Goal: Task Accomplishment & Management: Complete application form

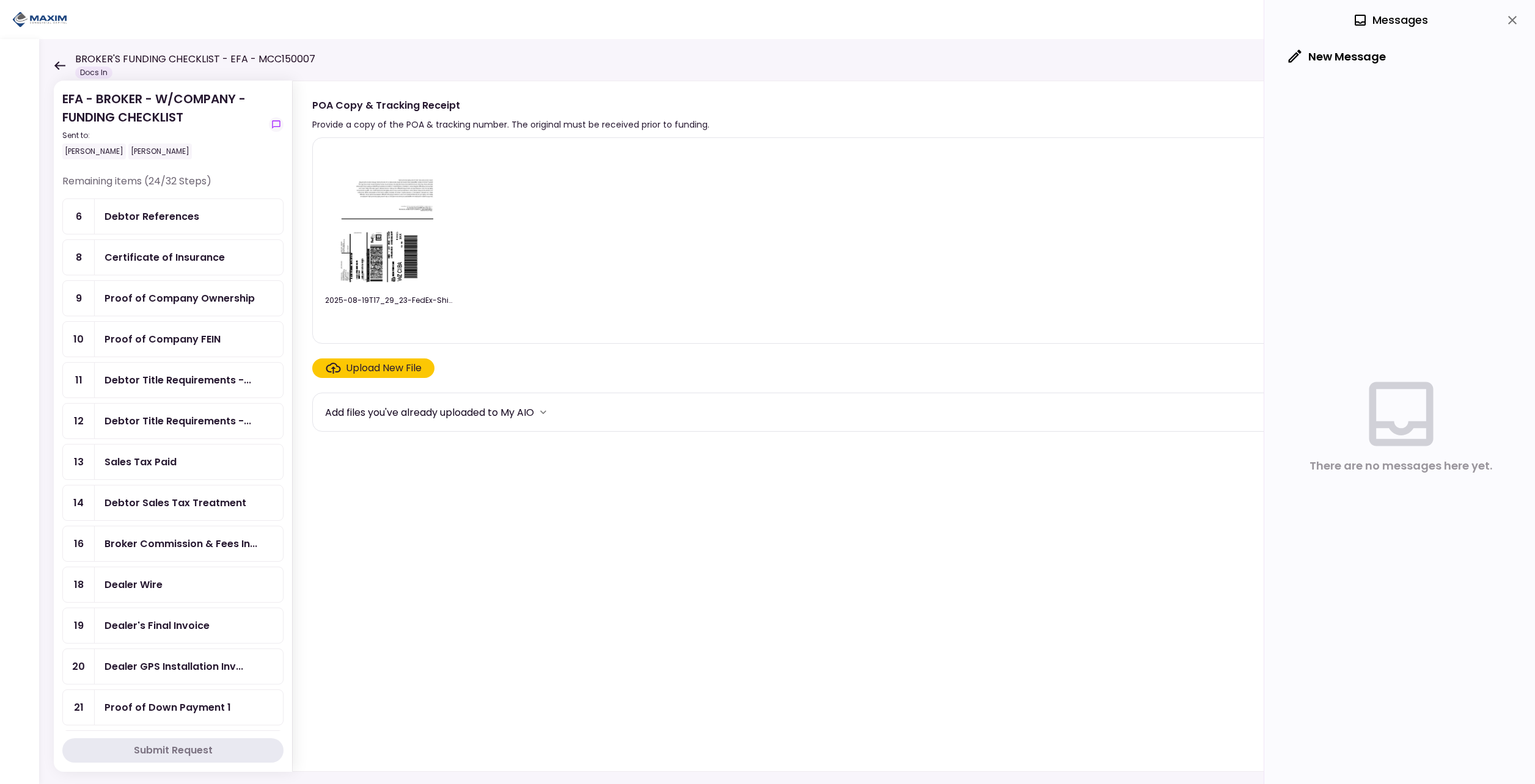
click at [64, 56] on div "BROKER'S FUNDING CHECKLIST - EFA - MCC150007 Docs In" at bounding box center [184, 65] width 261 height 27
click at [56, 62] on icon at bounding box center [59, 65] width 12 height 9
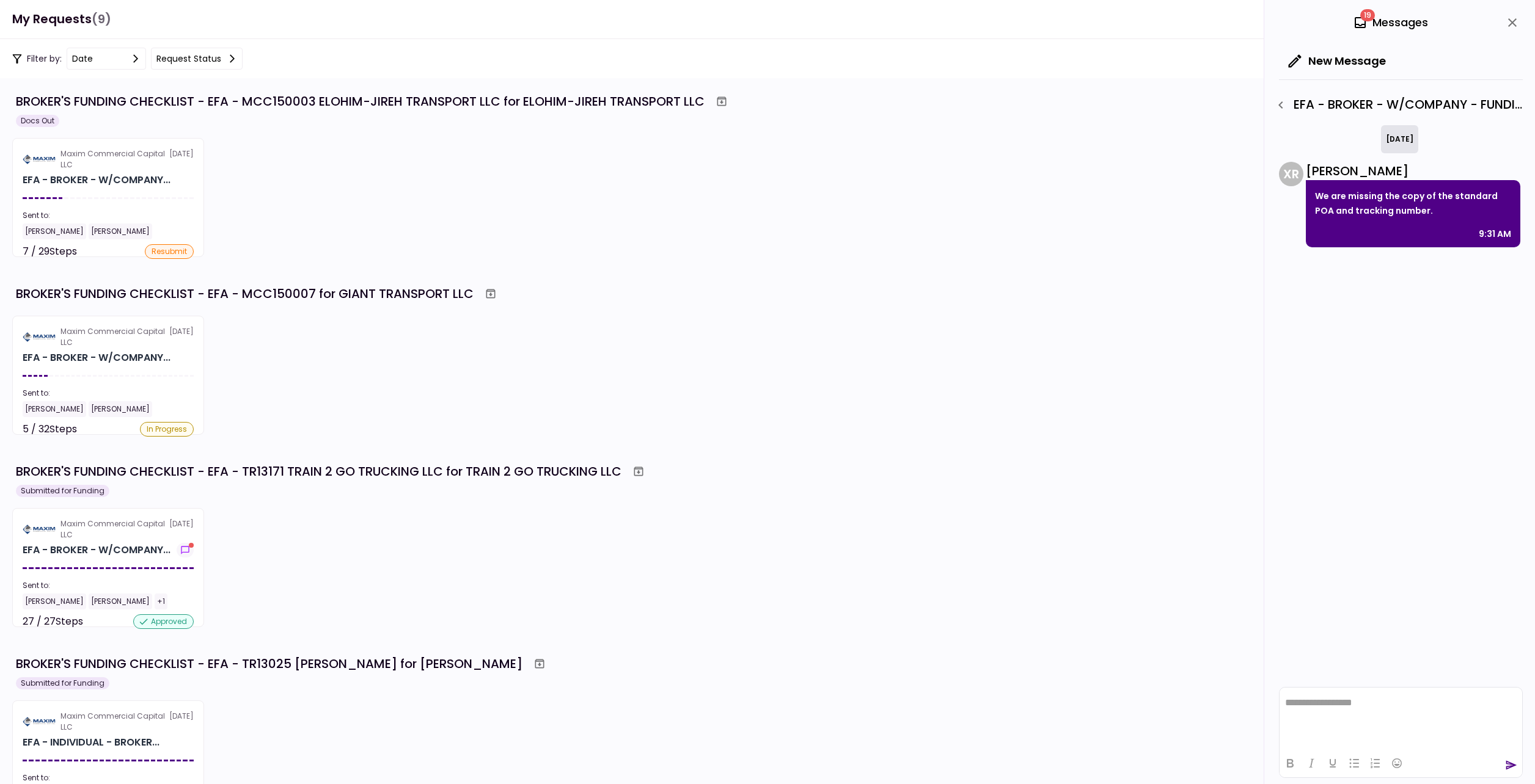
scroll to position [489, 0]
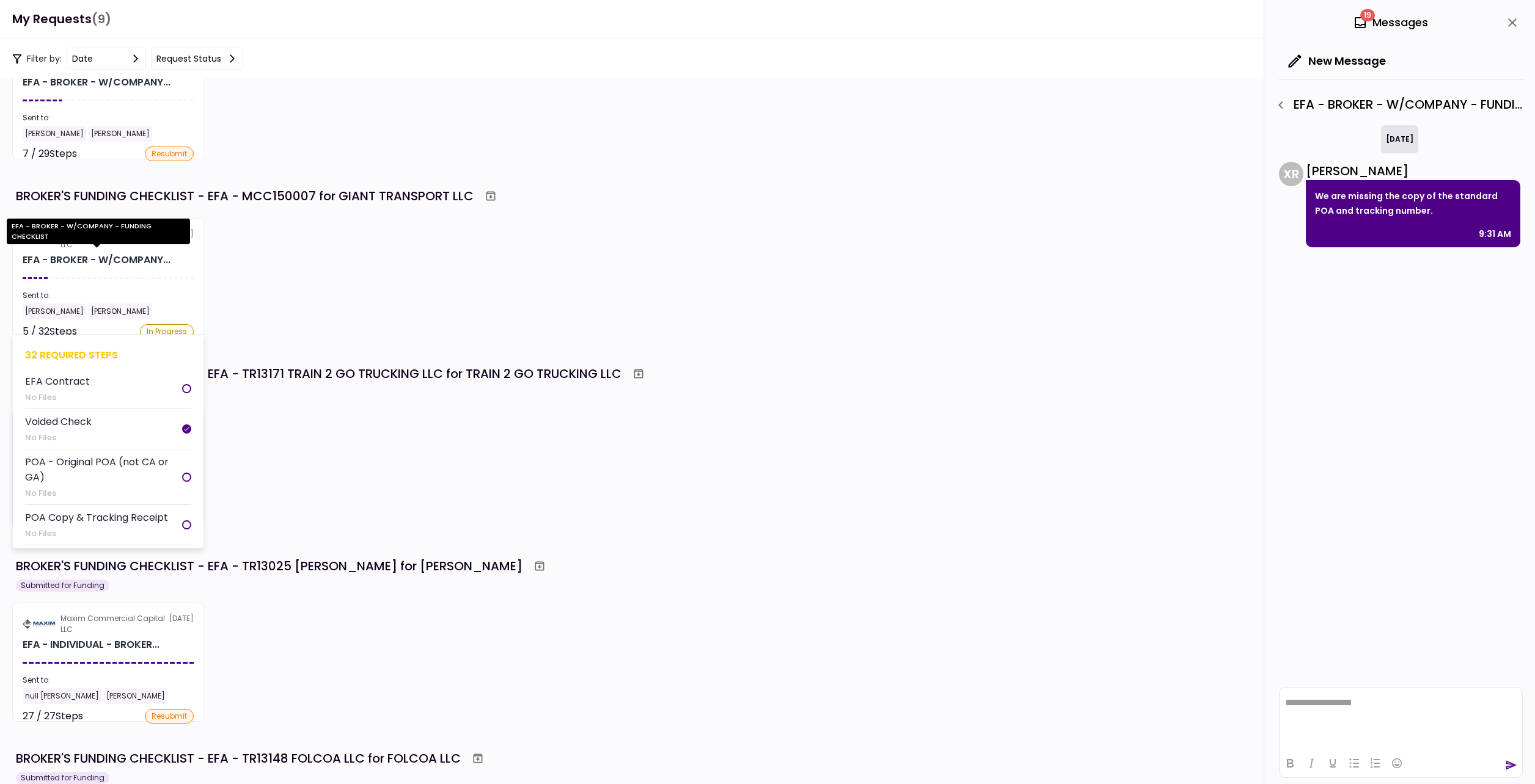
click at [82, 264] on div "EFA - BROKER - W/COMPANY..." at bounding box center [97, 259] width 148 height 14
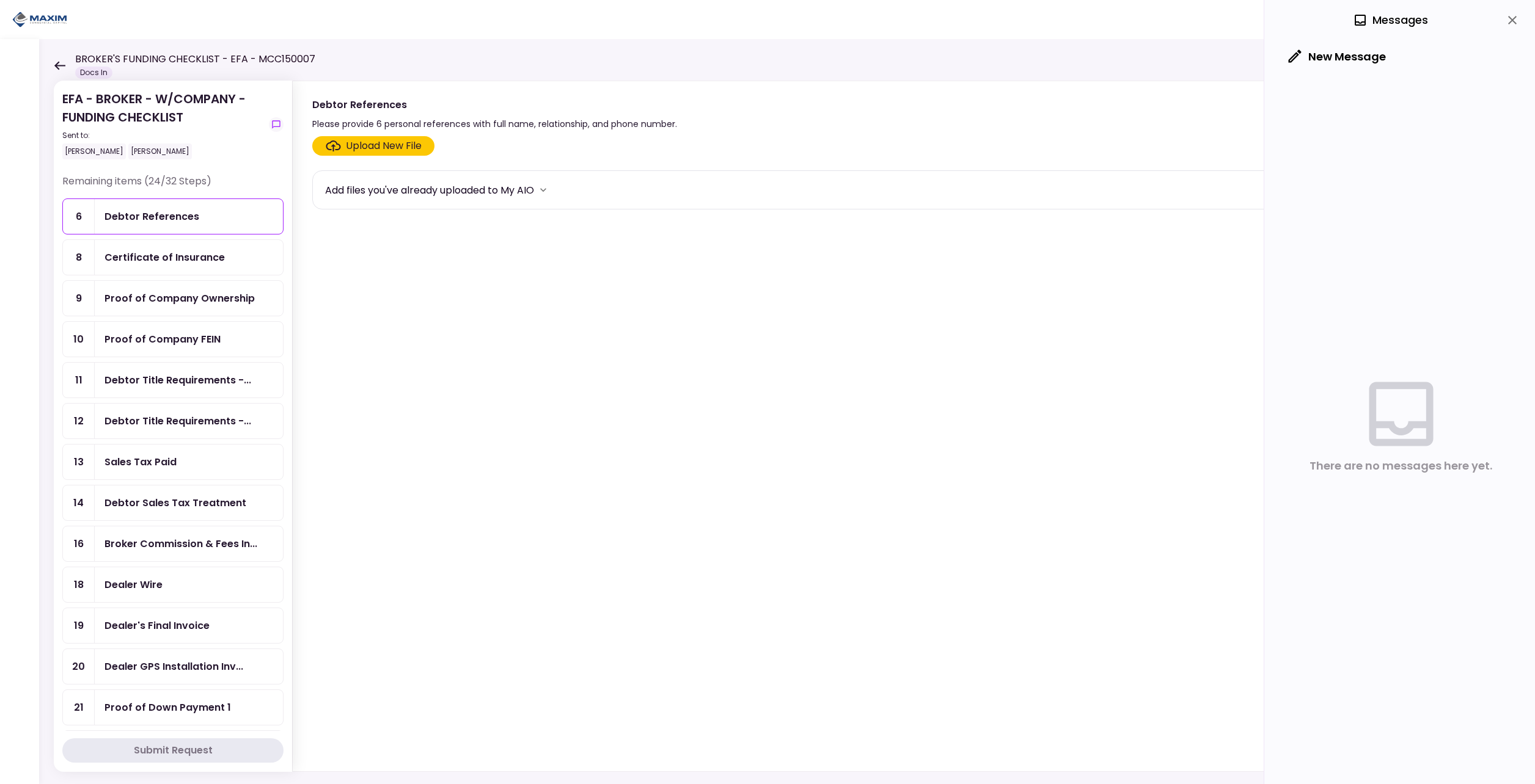
click at [204, 332] on div "Proof of Company FEIN" at bounding box center [162, 339] width 116 height 15
click at [355, 154] on label "Upload New File" at bounding box center [373, 146] width 122 height 19
click at [0, 0] on input "Upload New File" at bounding box center [0, 0] width 0 height 0
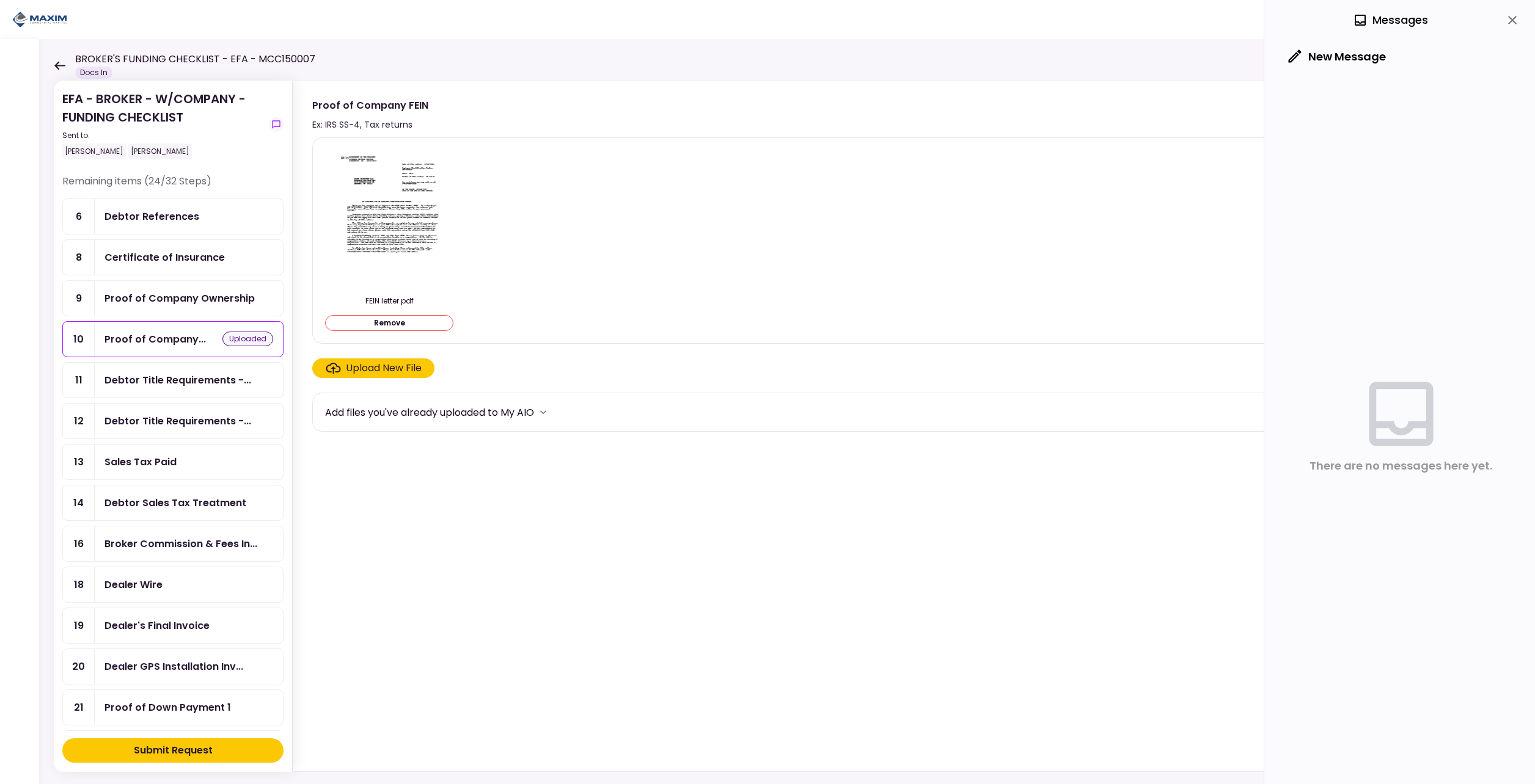
click at [120, 282] on div "Proof of Company Ownership" at bounding box center [189, 297] width 188 height 35
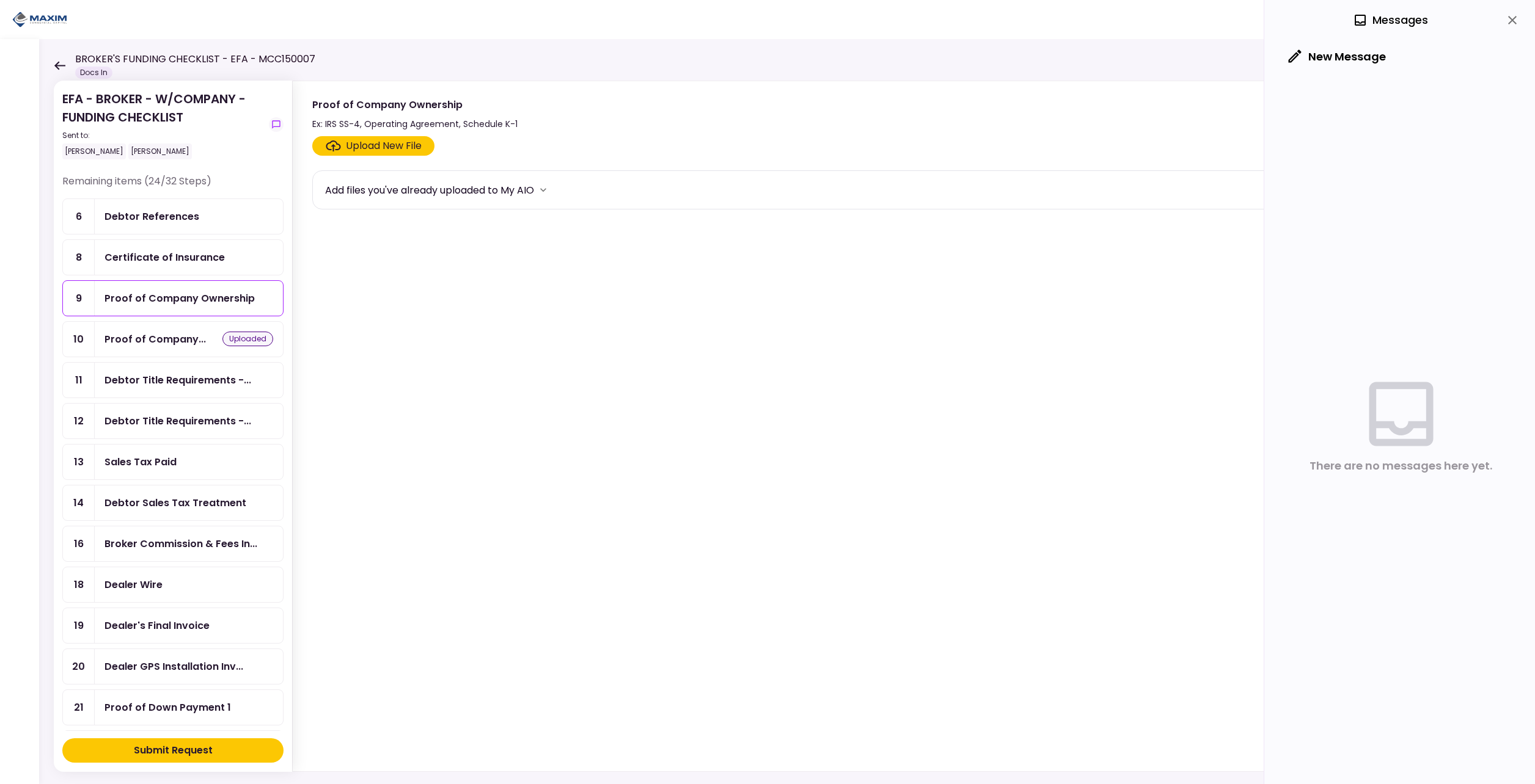
click at [329, 148] on icon "Click here to upload the required document" at bounding box center [333, 146] width 15 height 11
click at [0, 0] on input "Upload New File" at bounding box center [0, 0] width 0 height 0
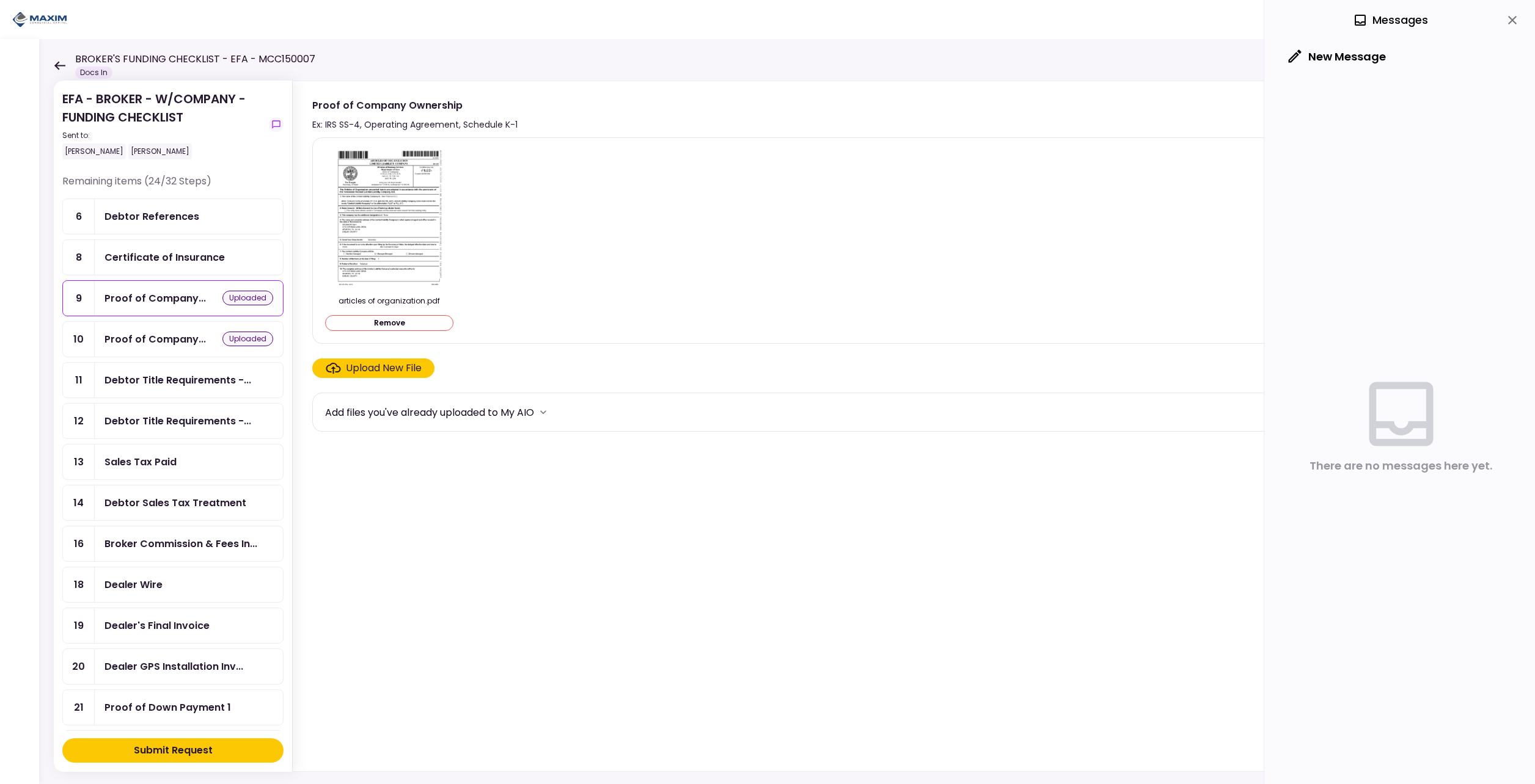
click at [166, 747] on div "Submit Request" at bounding box center [173, 750] width 79 height 14
